Goal: Information Seeking & Learning: Learn about a topic

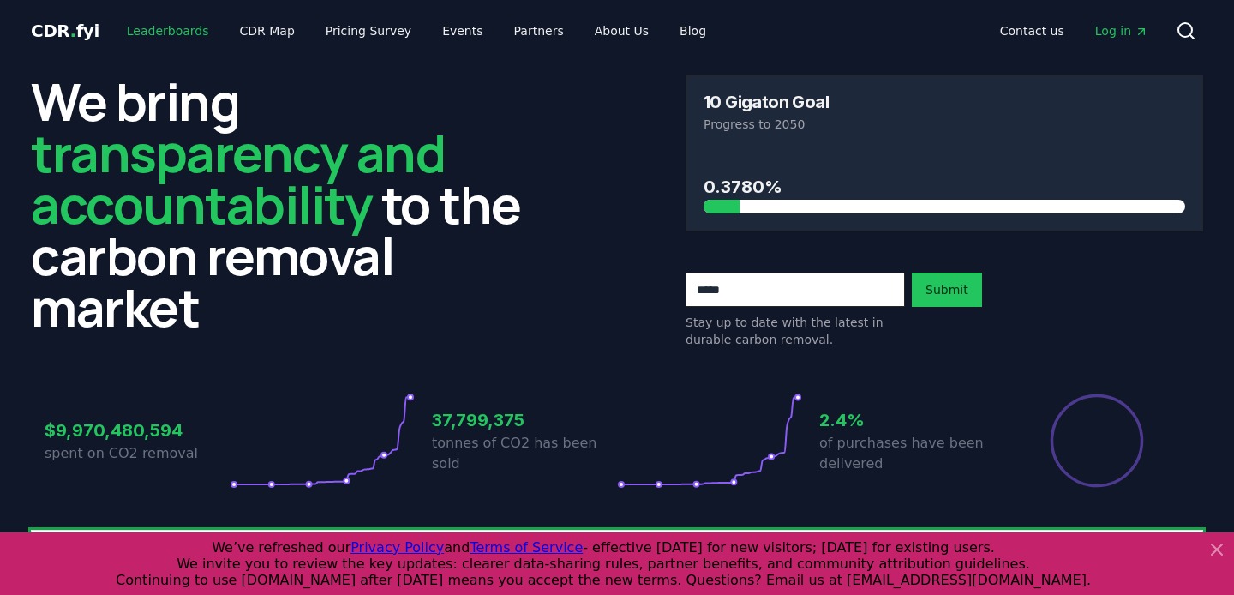
click at [184, 27] on link "Leaderboards" at bounding box center [168, 30] width 110 height 31
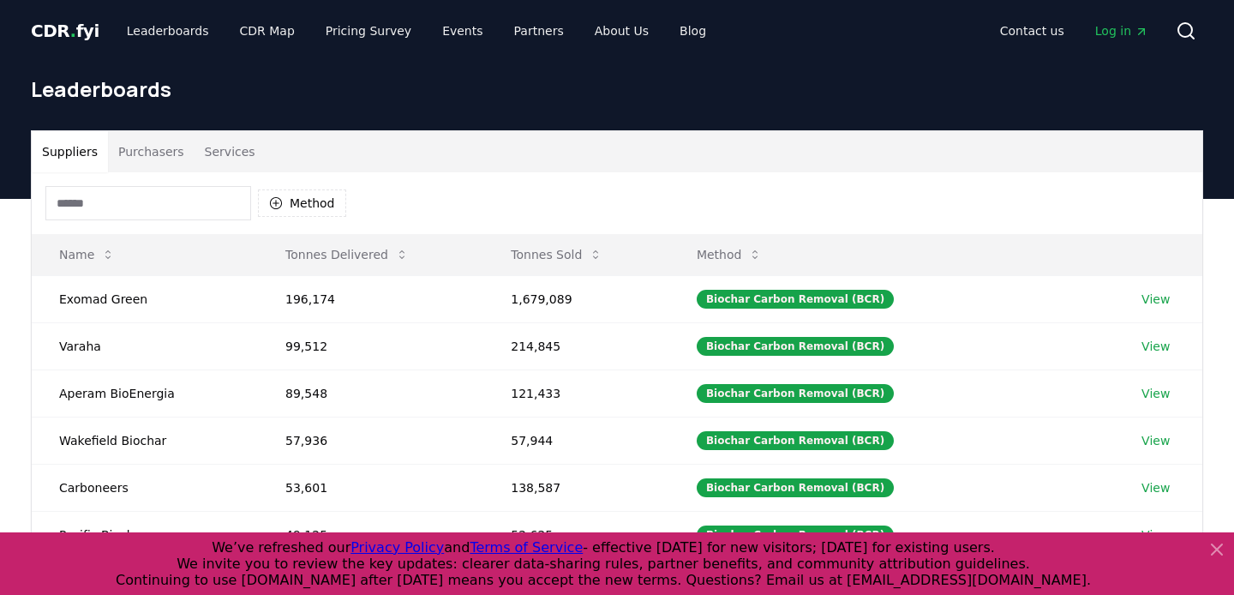
click at [163, 151] on button "Purchasers" at bounding box center [151, 151] width 87 height 41
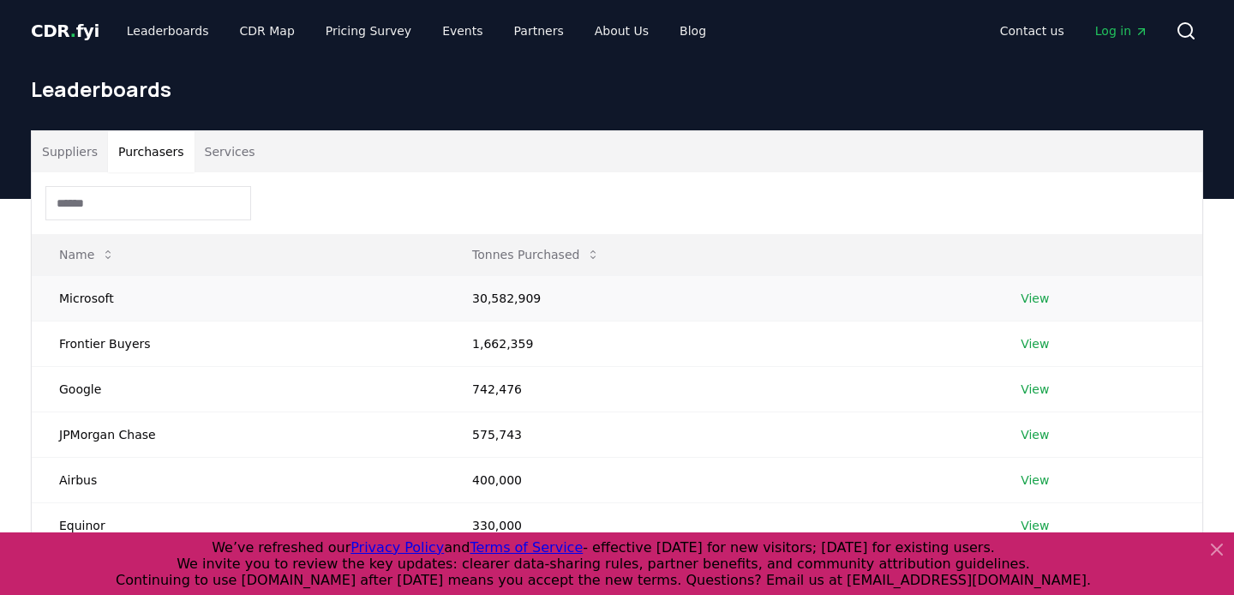
click at [1033, 287] on td "View" at bounding box center [1097, 297] width 209 height 45
click at [1030, 300] on link "View" at bounding box center [1034, 298] width 28 height 17
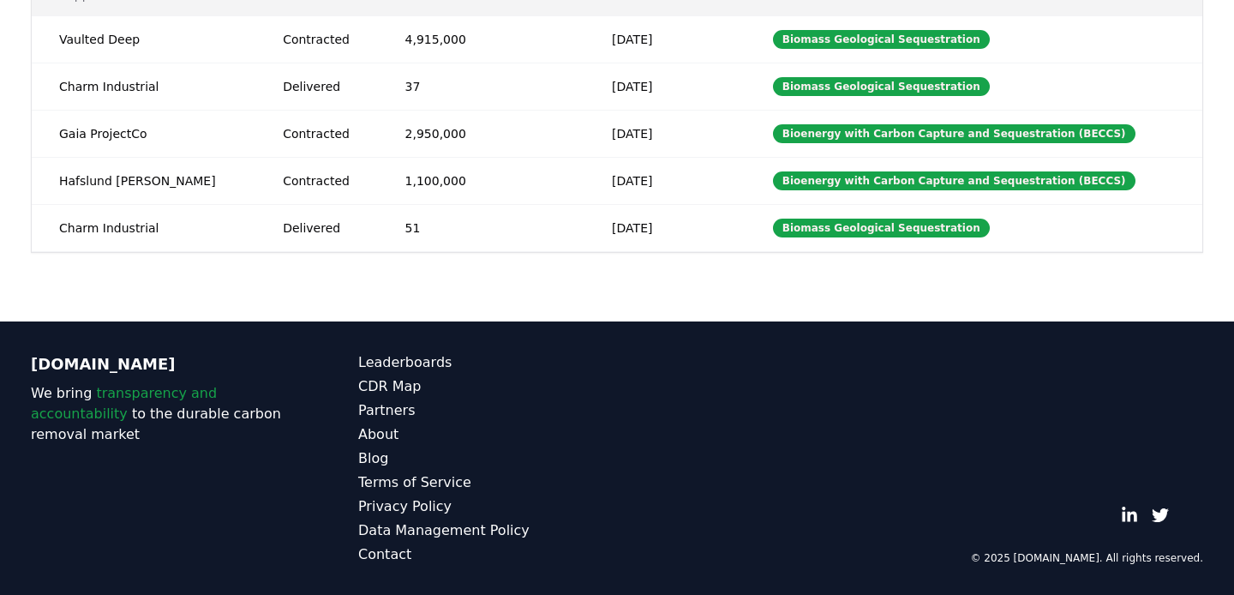
scroll to position [487, 0]
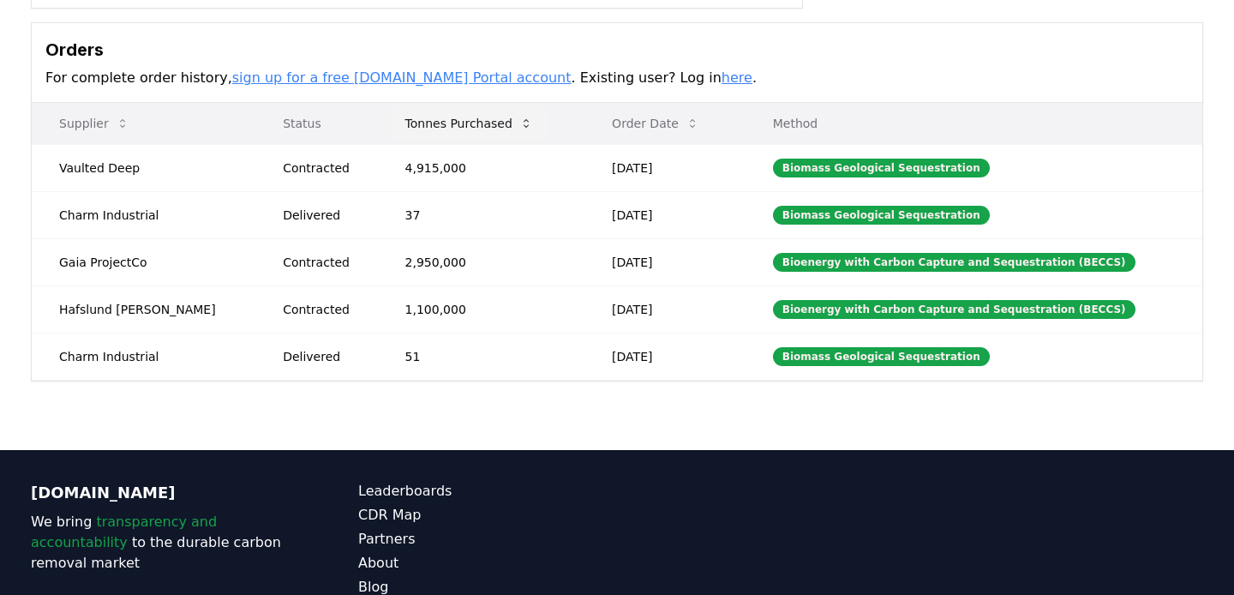
click at [489, 129] on button "Tonnes Purchased" at bounding box center [469, 123] width 155 height 34
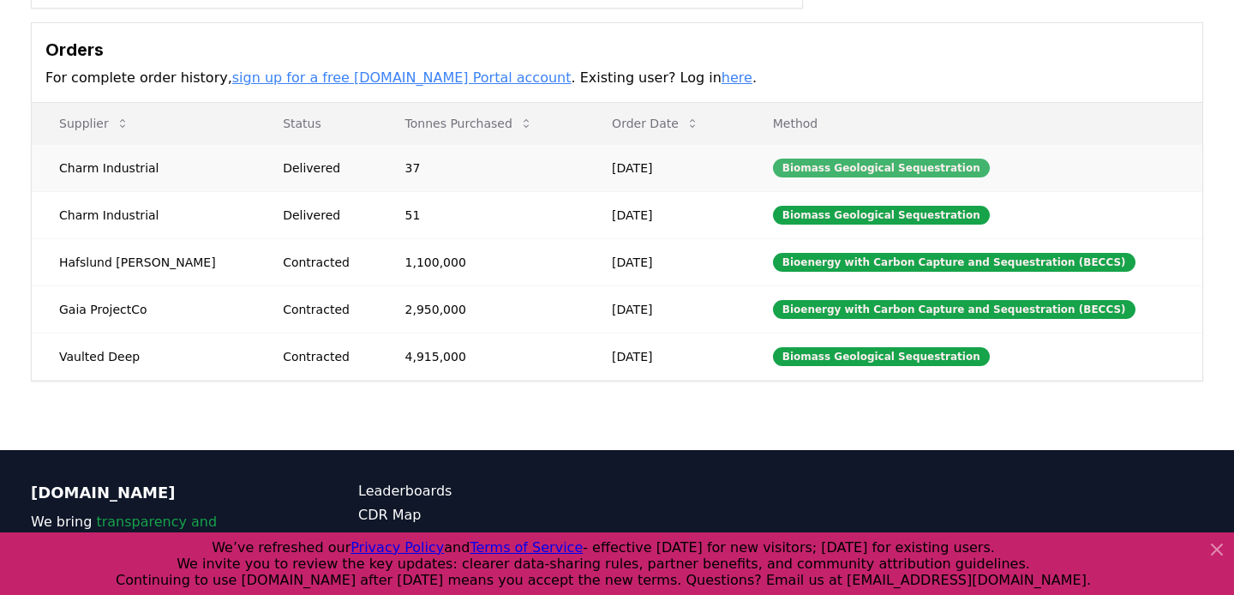
click at [830, 164] on div "Biomass Geological Sequestration" at bounding box center [881, 167] width 217 height 19
click at [816, 363] on div "Biomass Geological Sequestration" at bounding box center [881, 356] width 217 height 19
click at [815, 359] on div "Biomass Geological Sequestration" at bounding box center [881, 356] width 217 height 19
click at [440, 106] on button "Tonnes Purchased" at bounding box center [469, 123] width 155 height 34
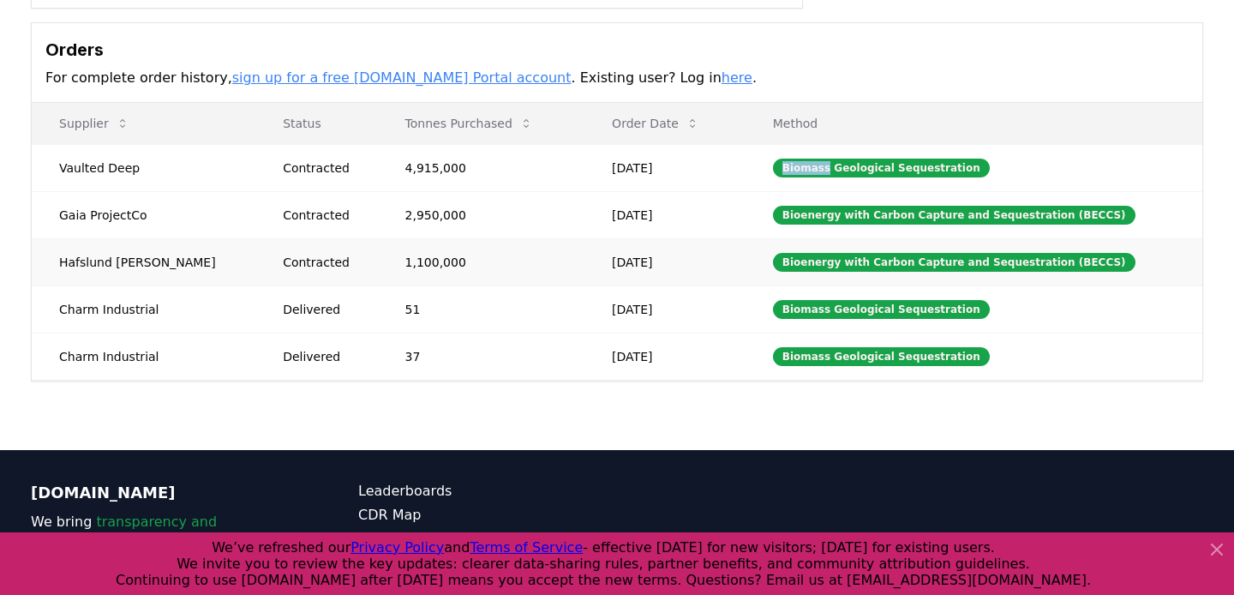
scroll to position [0, 0]
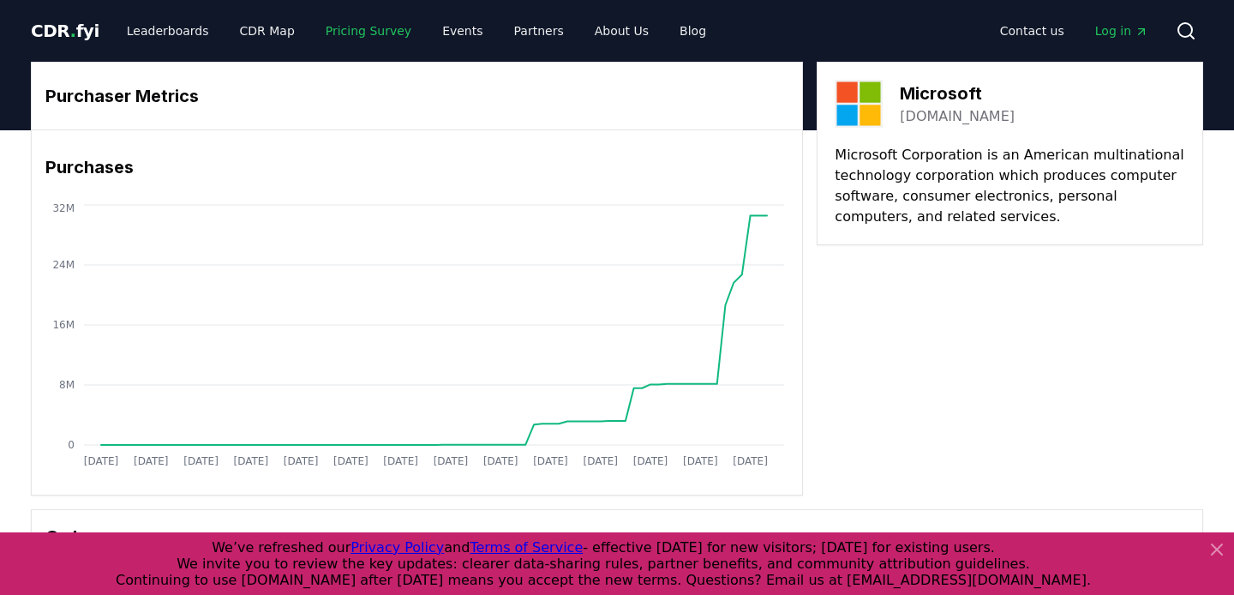
click at [384, 28] on link "Pricing Survey" at bounding box center [368, 30] width 113 height 31
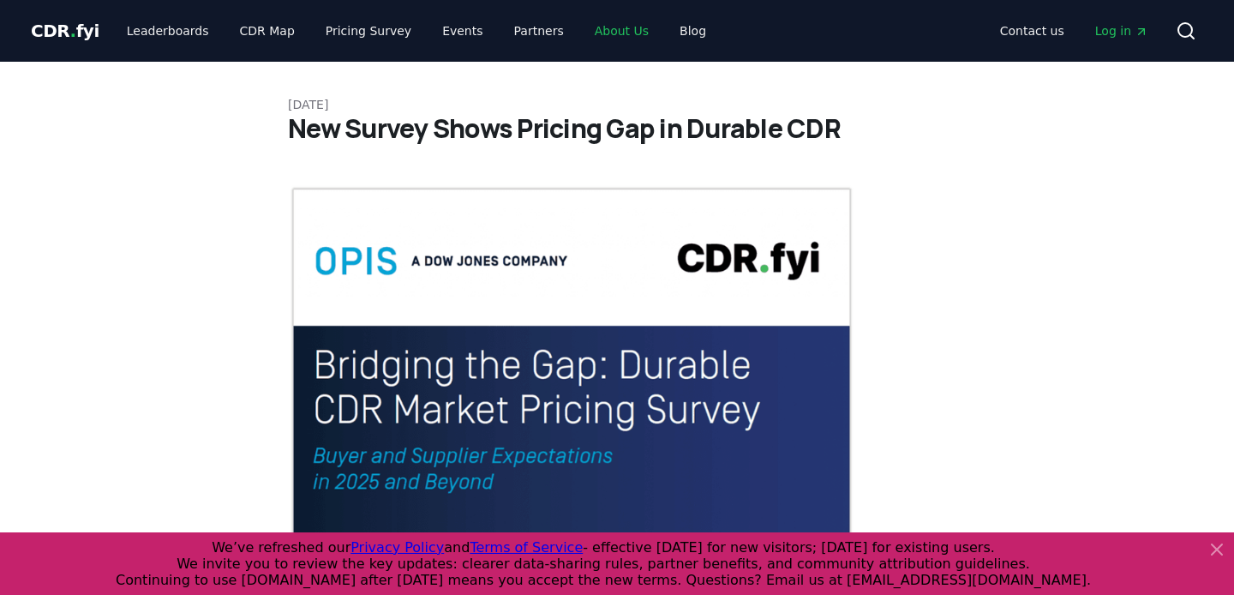
click at [584, 27] on link "About Us" at bounding box center [621, 30] width 81 height 31
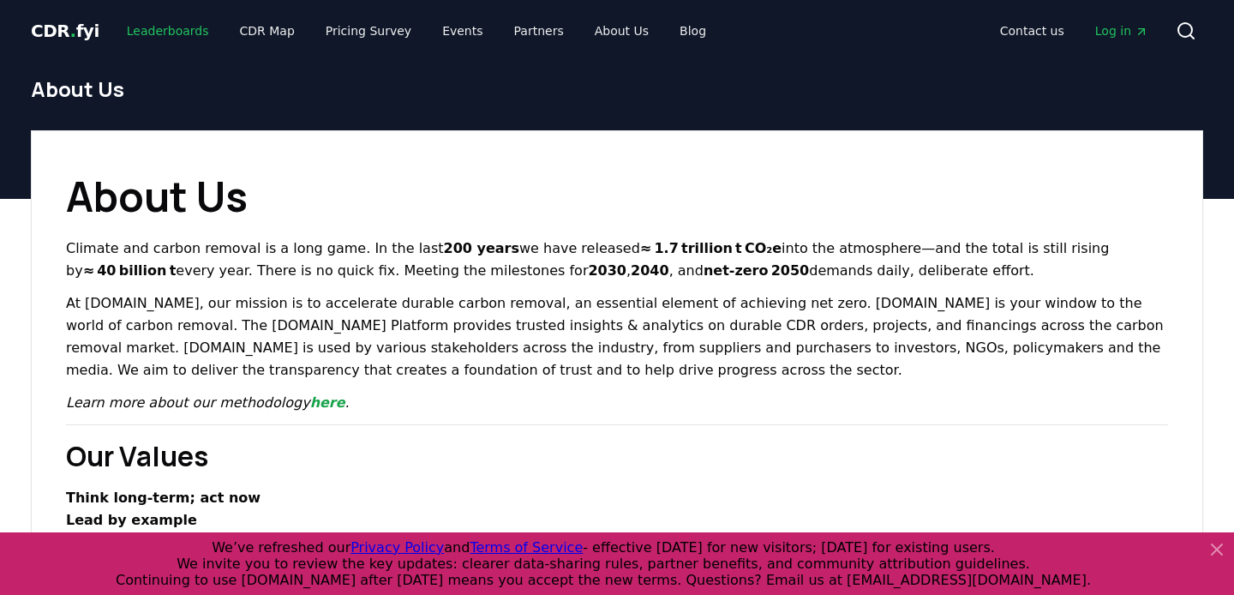
click at [195, 43] on link "Leaderboards" at bounding box center [168, 30] width 110 height 31
click at [242, 41] on link "CDR Map" at bounding box center [267, 30] width 82 height 31
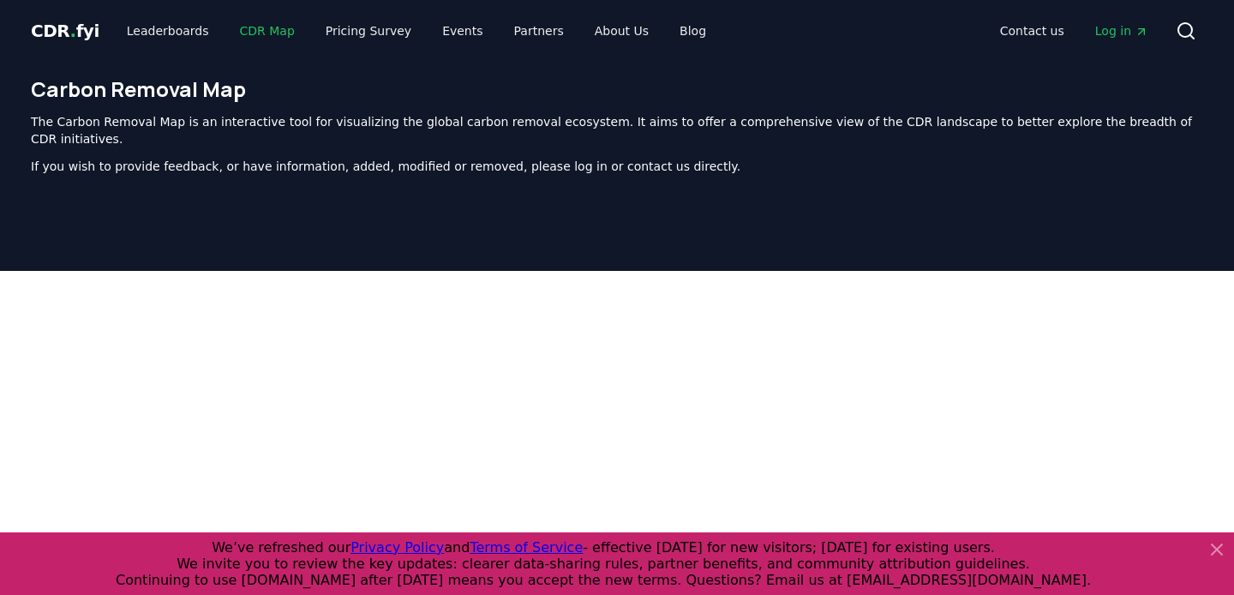
click at [257, 42] on link "CDR Map" at bounding box center [267, 30] width 82 height 31
click at [167, 36] on link "Leaderboards" at bounding box center [168, 30] width 110 height 31
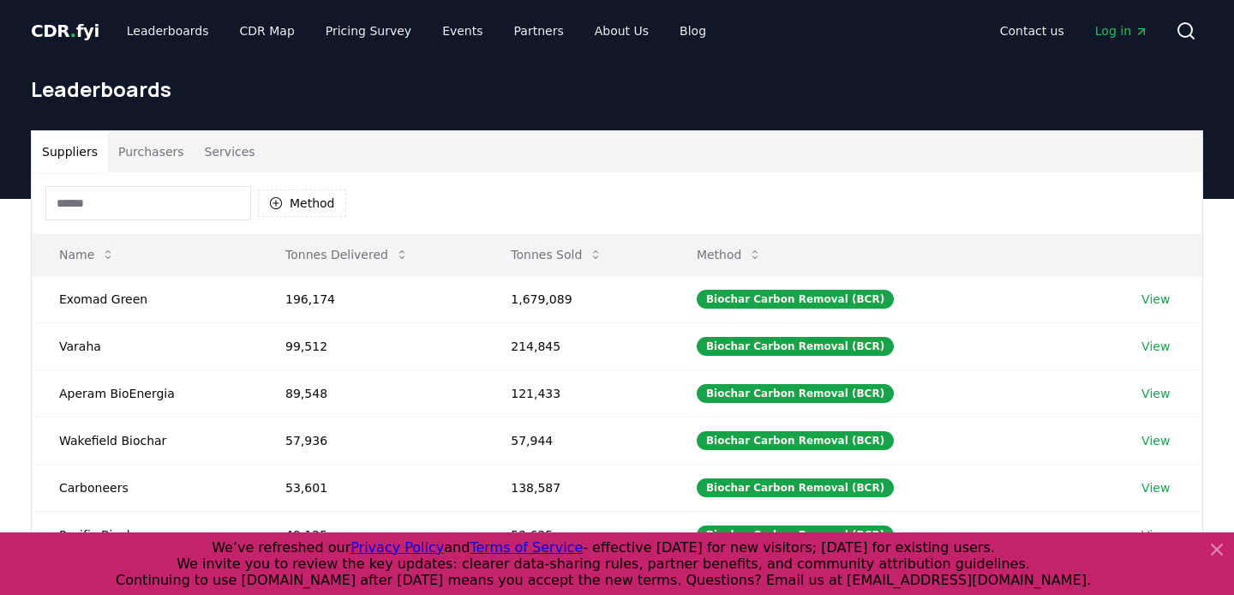
click at [172, 149] on button "Purchasers" at bounding box center [151, 151] width 87 height 41
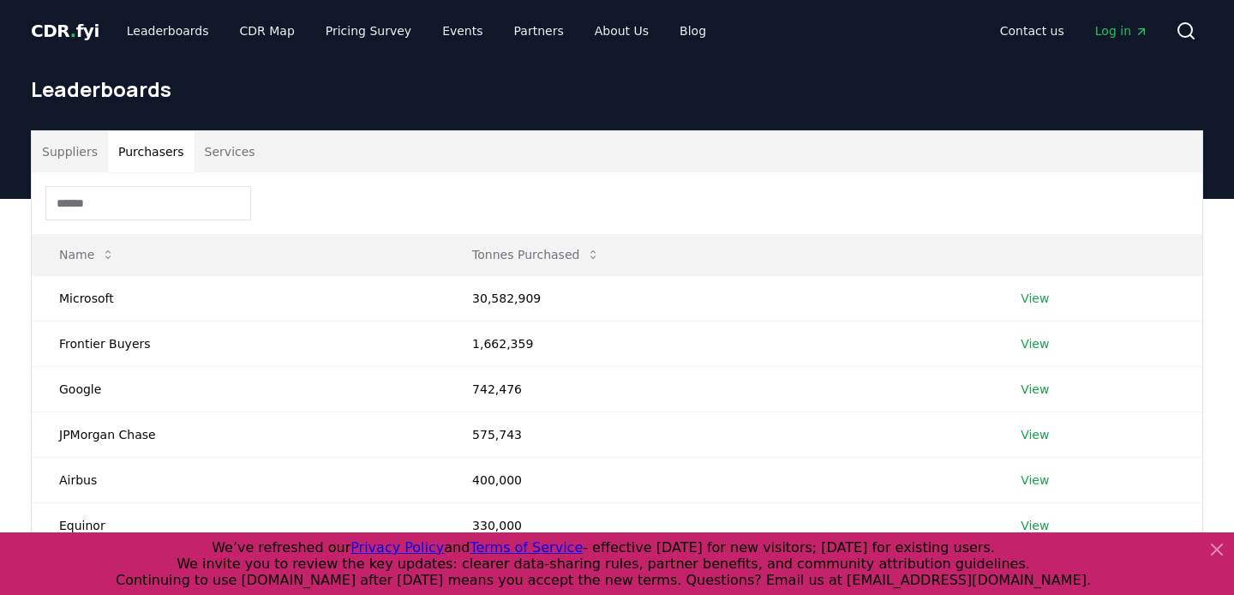
click at [114, 147] on button "Purchasers" at bounding box center [151, 151] width 87 height 41
click at [98, 147] on button "Suppliers" at bounding box center [70, 151] width 76 height 41
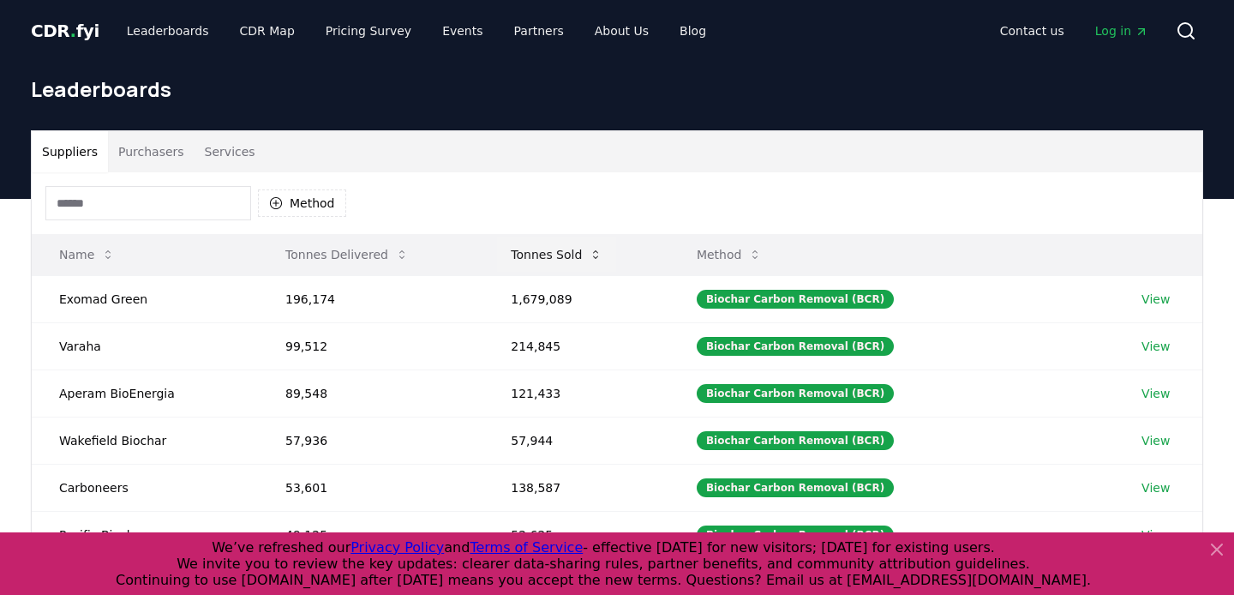
click at [589, 246] on button "Tonnes Sold" at bounding box center [556, 254] width 119 height 34
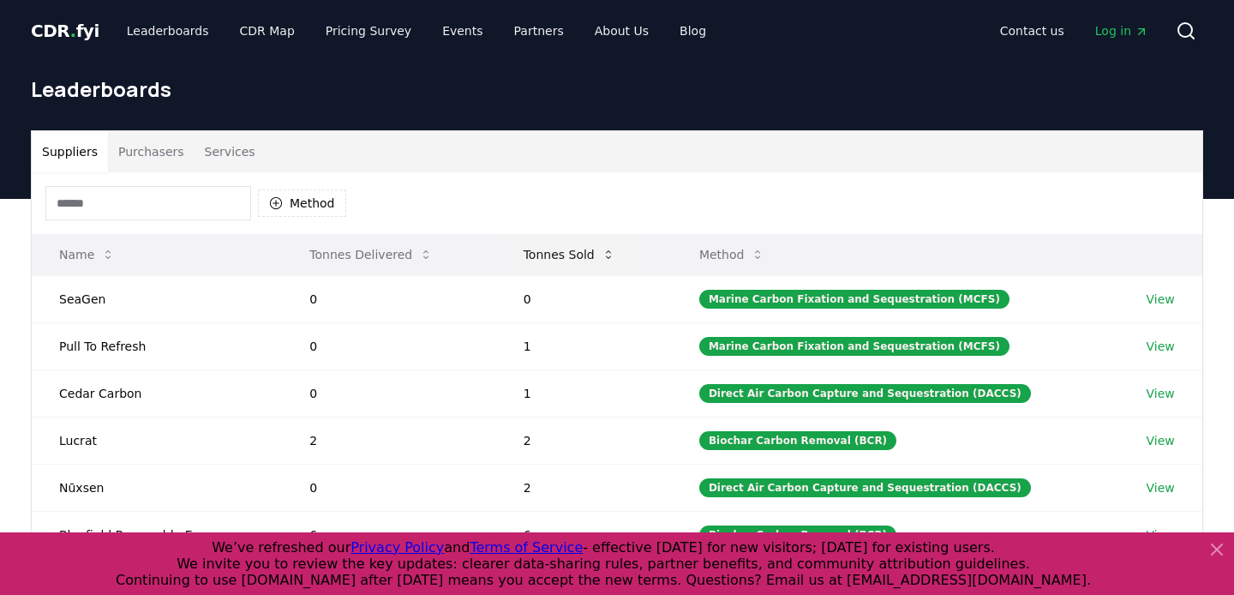
click at [589, 246] on button "Tonnes Sold" at bounding box center [569, 254] width 119 height 34
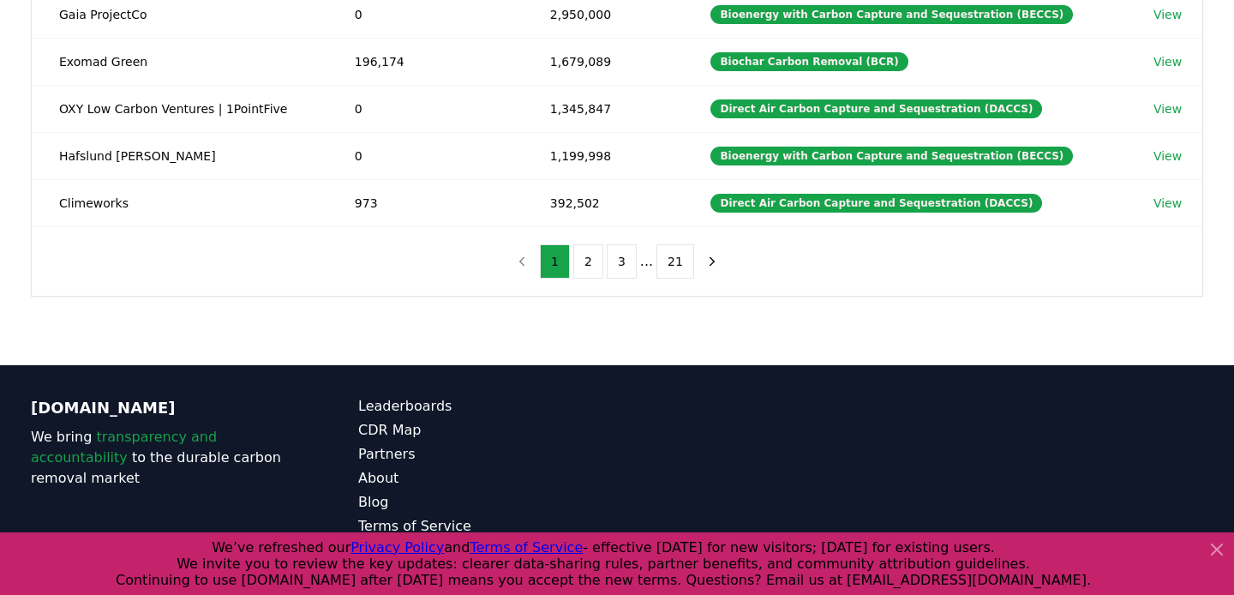
scroll to position [542, 0]
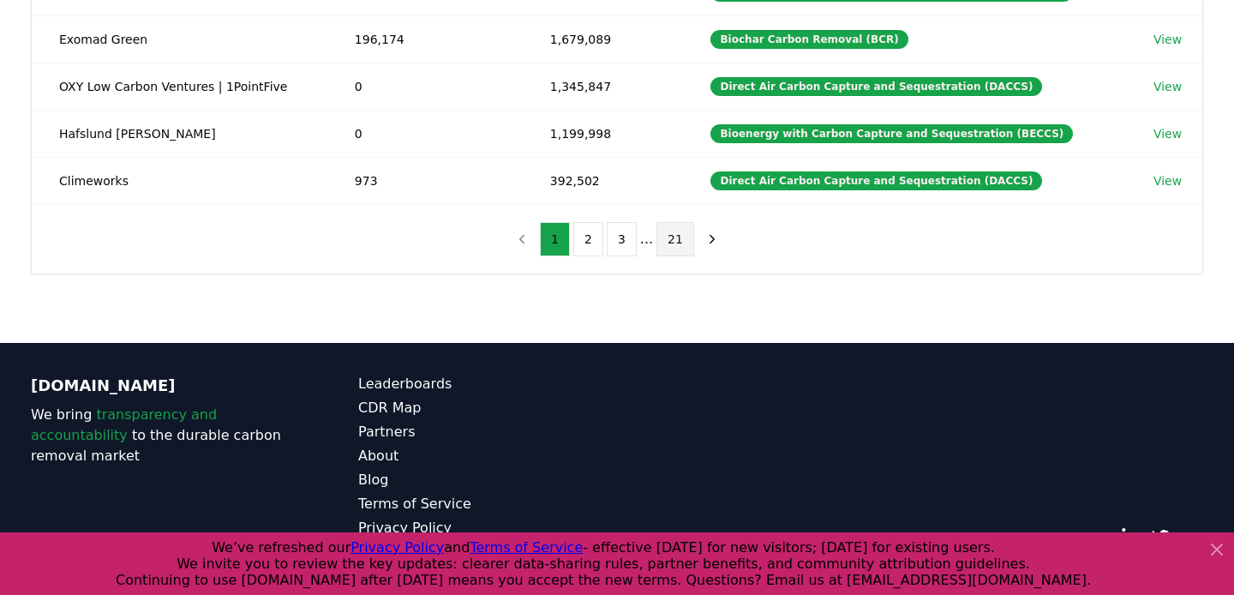
click at [681, 251] on button "21" at bounding box center [675, 239] width 38 height 34
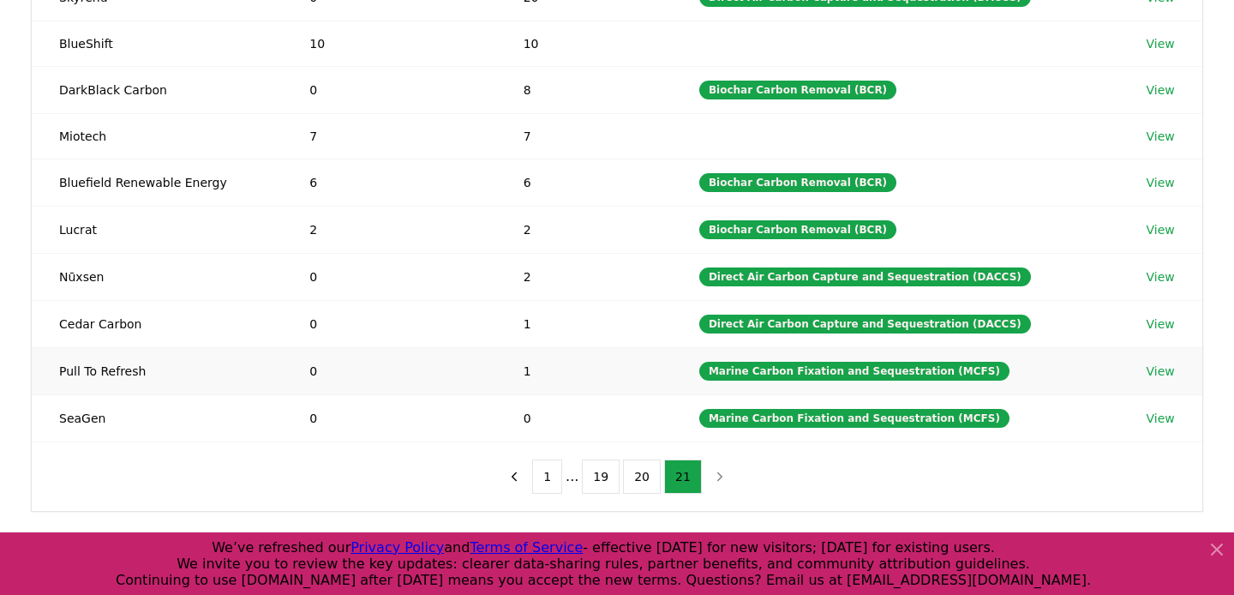
scroll to position [314, 0]
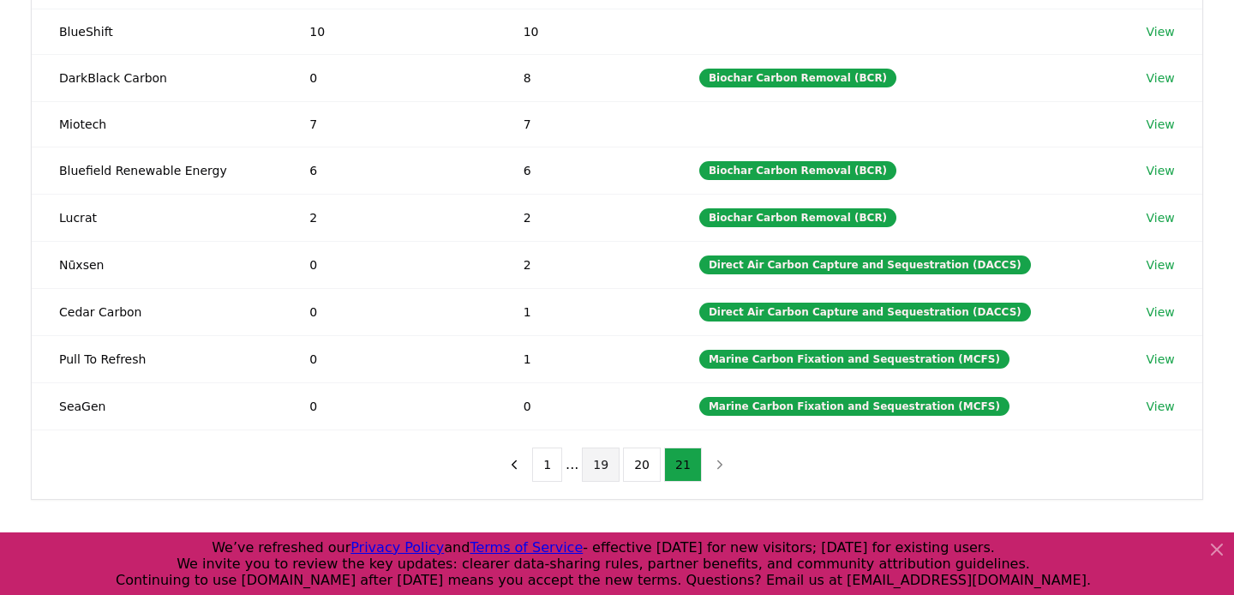
click at [612, 459] on button "19" at bounding box center [601, 464] width 38 height 34
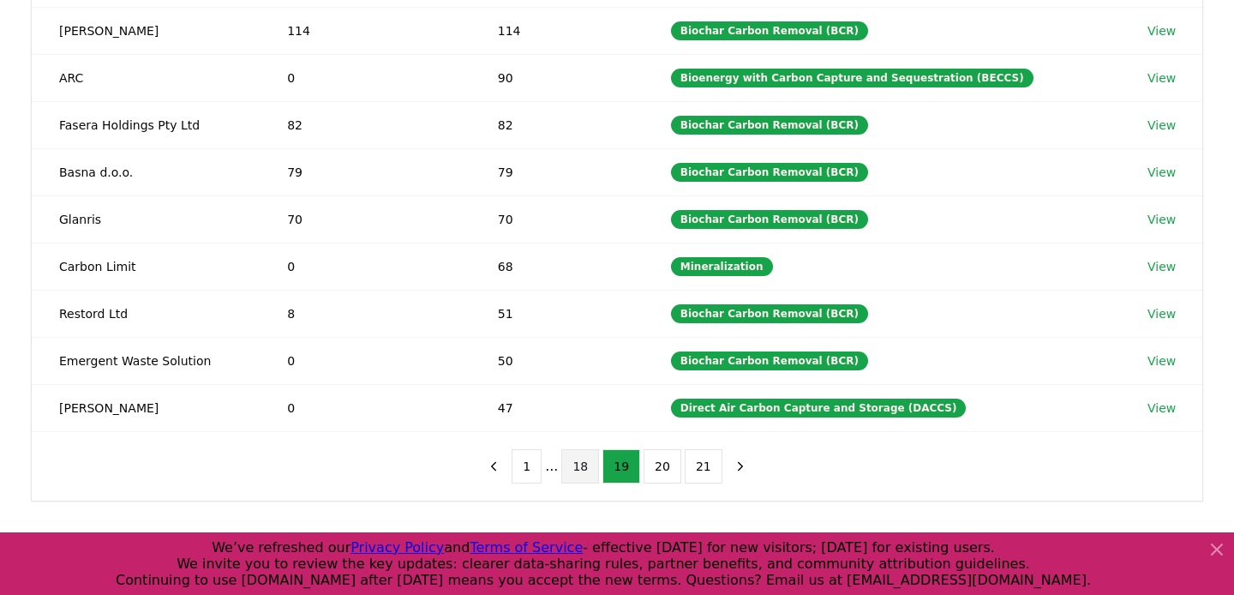
click at [589, 465] on button "18" at bounding box center [580, 466] width 38 height 34
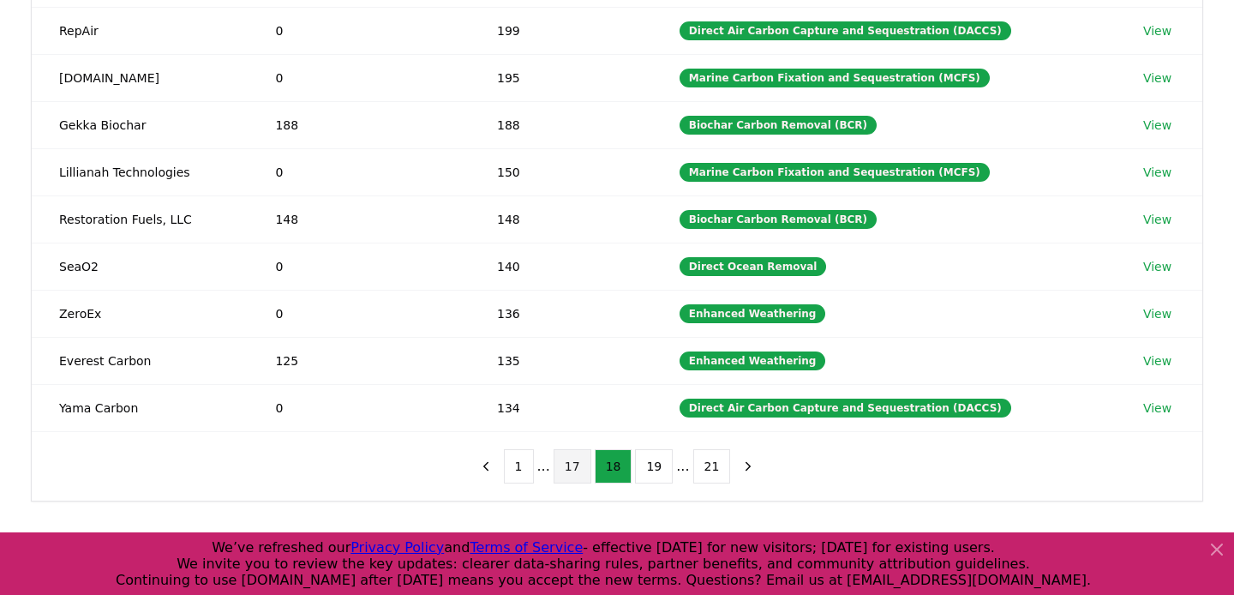
click at [575, 470] on button "17" at bounding box center [572, 466] width 38 height 34
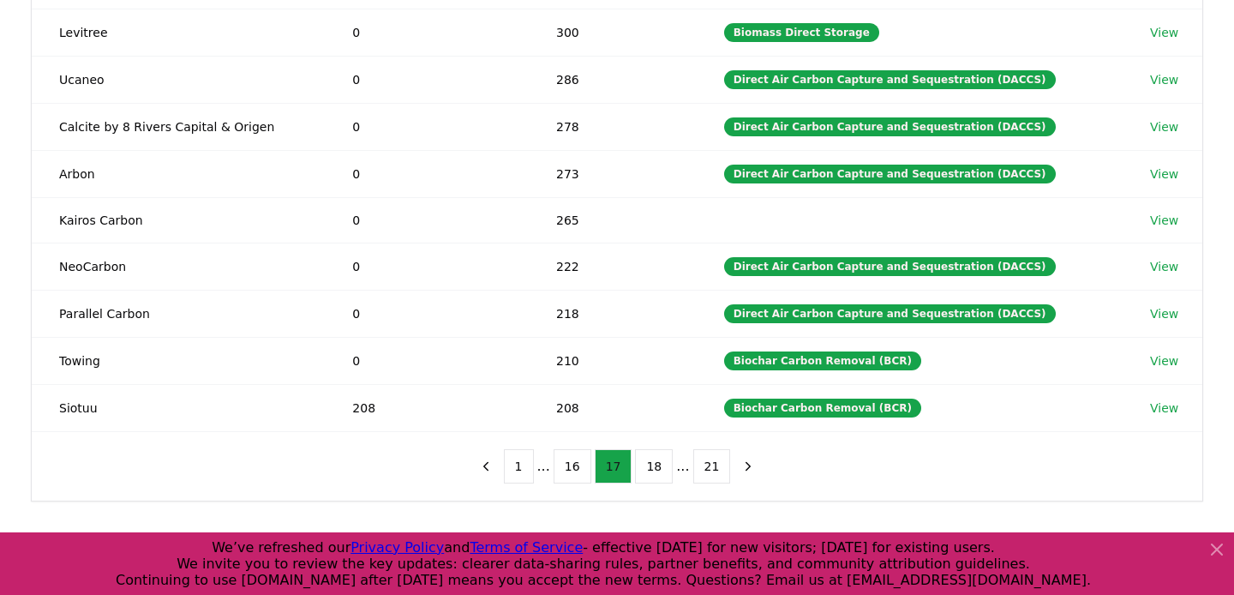
click at [575, 470] on button "16" at bounding box center [572, 466] width 38 height 34
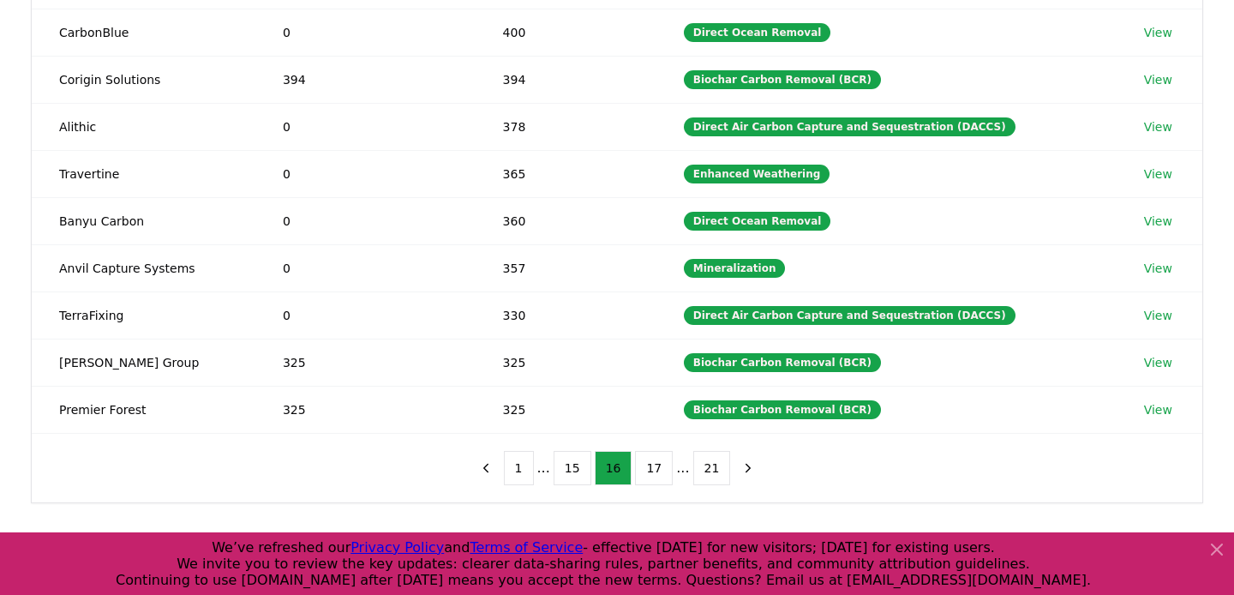
click at [547, 477] on li "..." at bounding box center [543, 467] width 13 height 21
click at [567, 472] on button "15" at bounding box center [572, 468] width 38 height 34
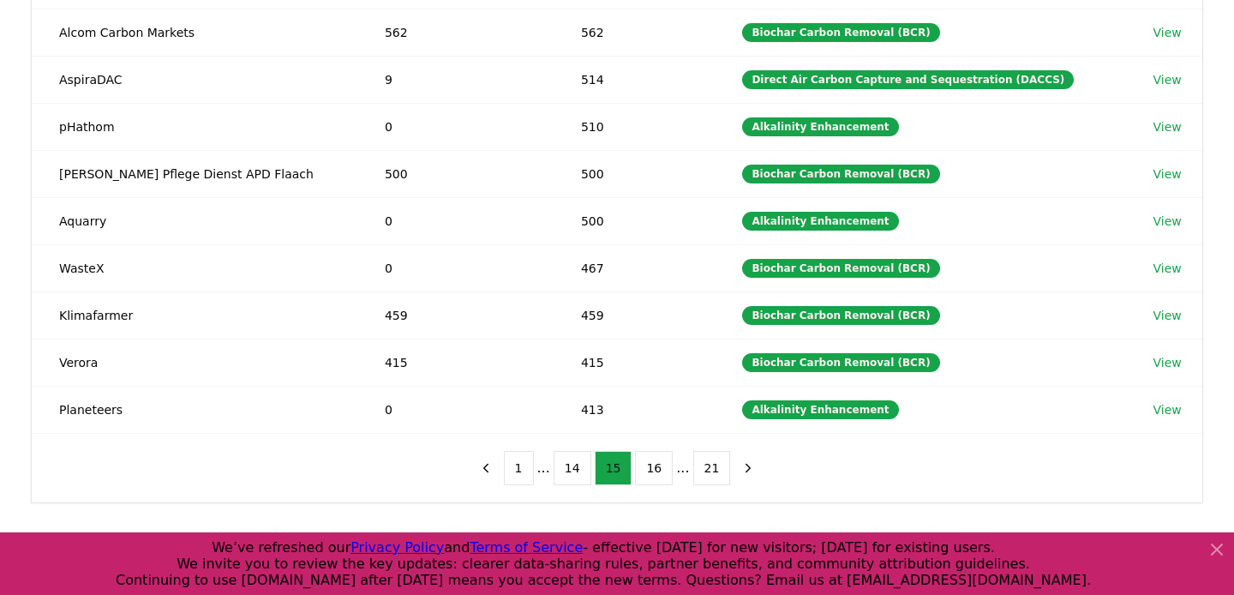
click at [567, 472] on button "14" at bounding box center [572, 468] width 38 height 34
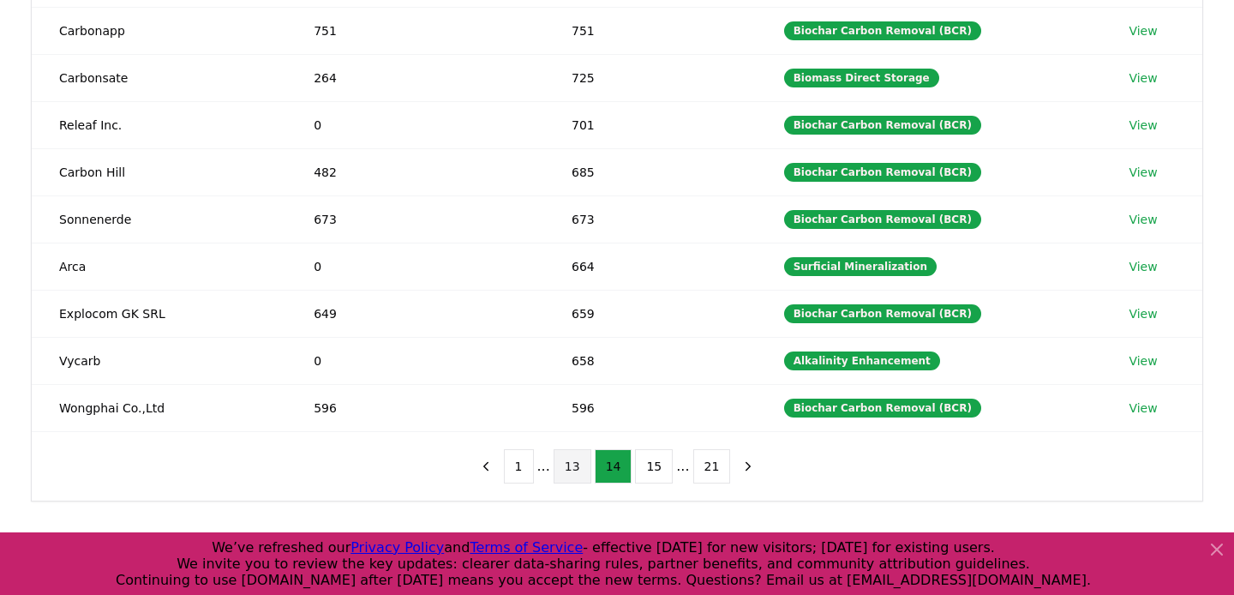
click at [577, 475] on button "13" at bounding box center [572, 466] width 38 height 34
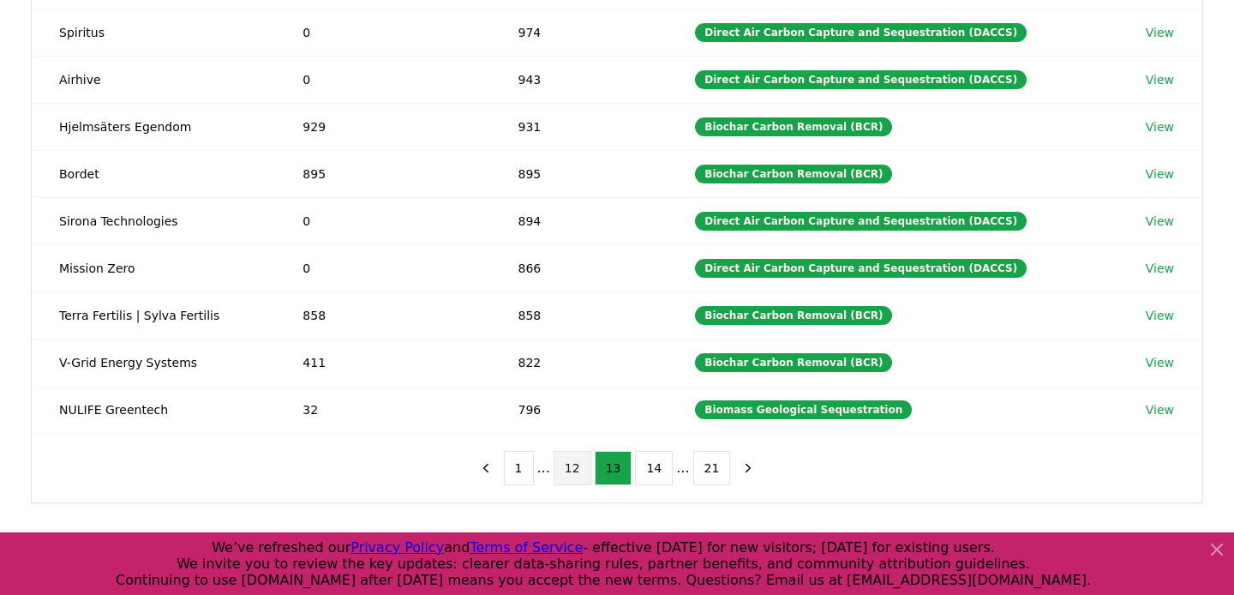
click at [565, 475] on button "12" at bounding box center [572, 468] width 38 height 34
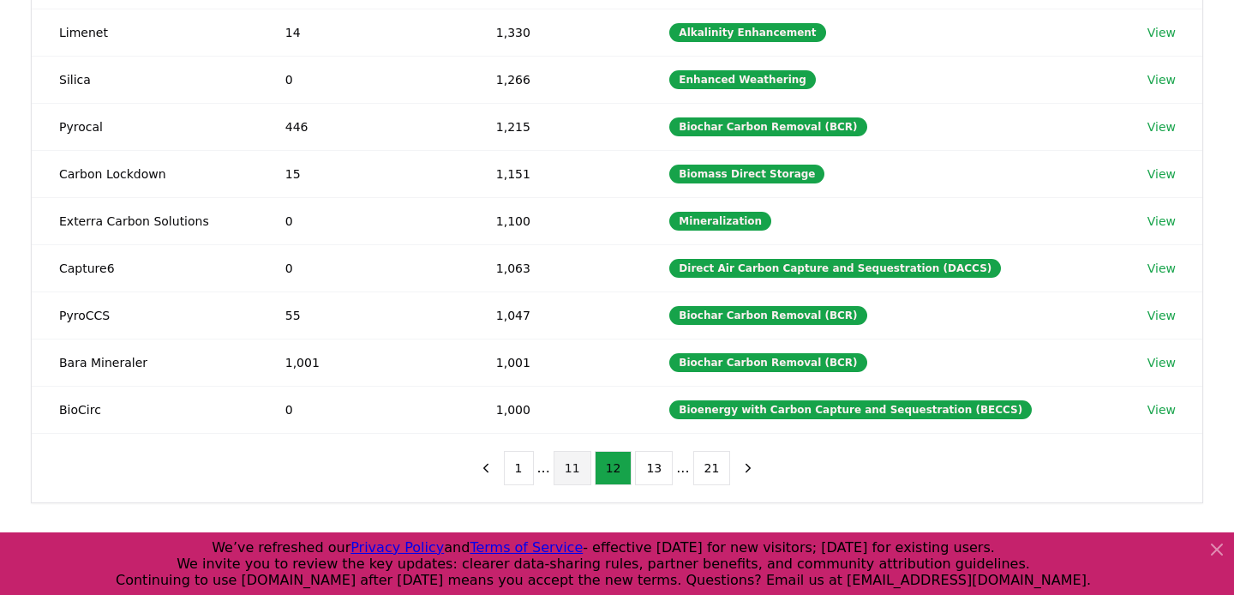
click at [569, 475] on button "11" at bounding box center [572, 468] width 38 height 34
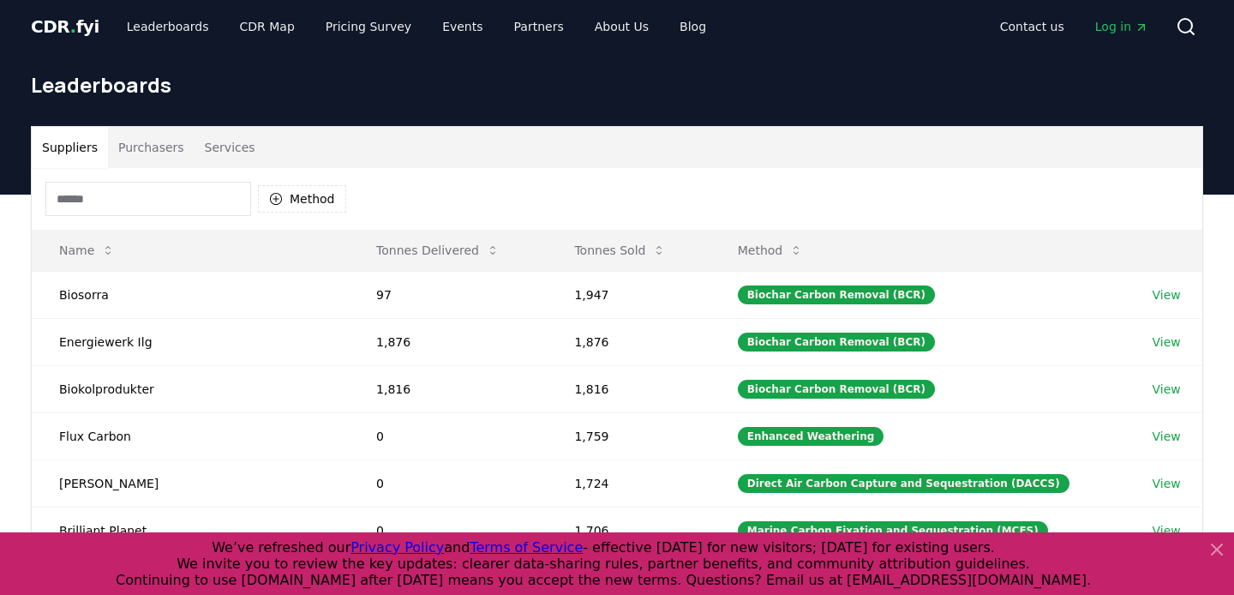
scroll to position [0, 0]
